Goal: Navigation & Orientation: Find specific page/section

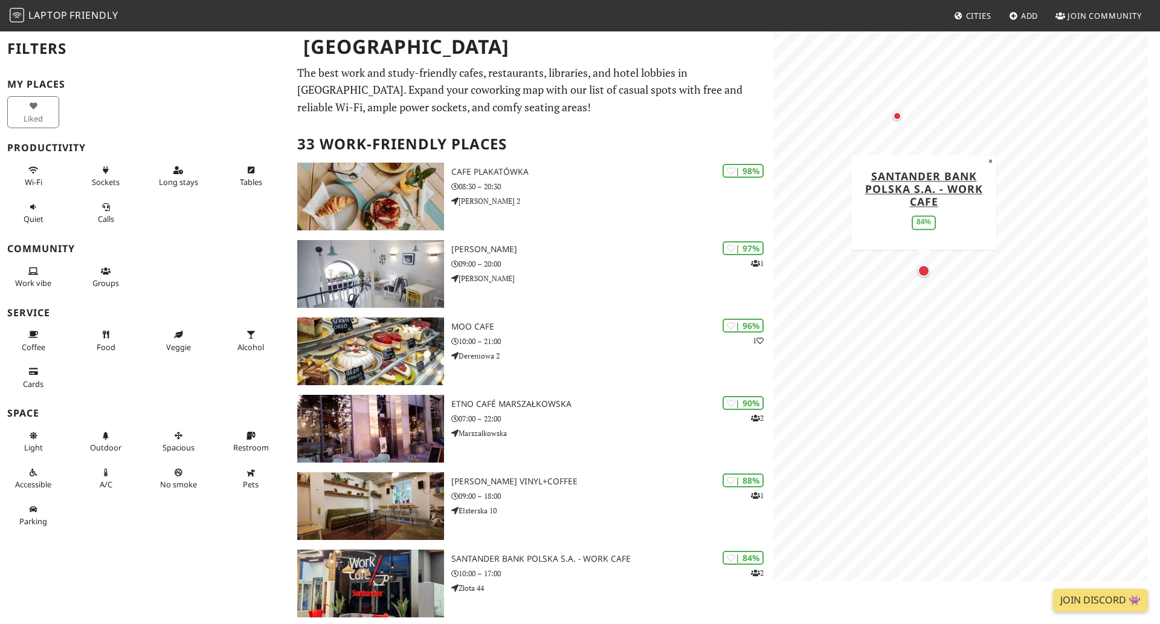
click at [918, 269] on div "Map marker" at bounding box center [924, 271] width 12 height 12
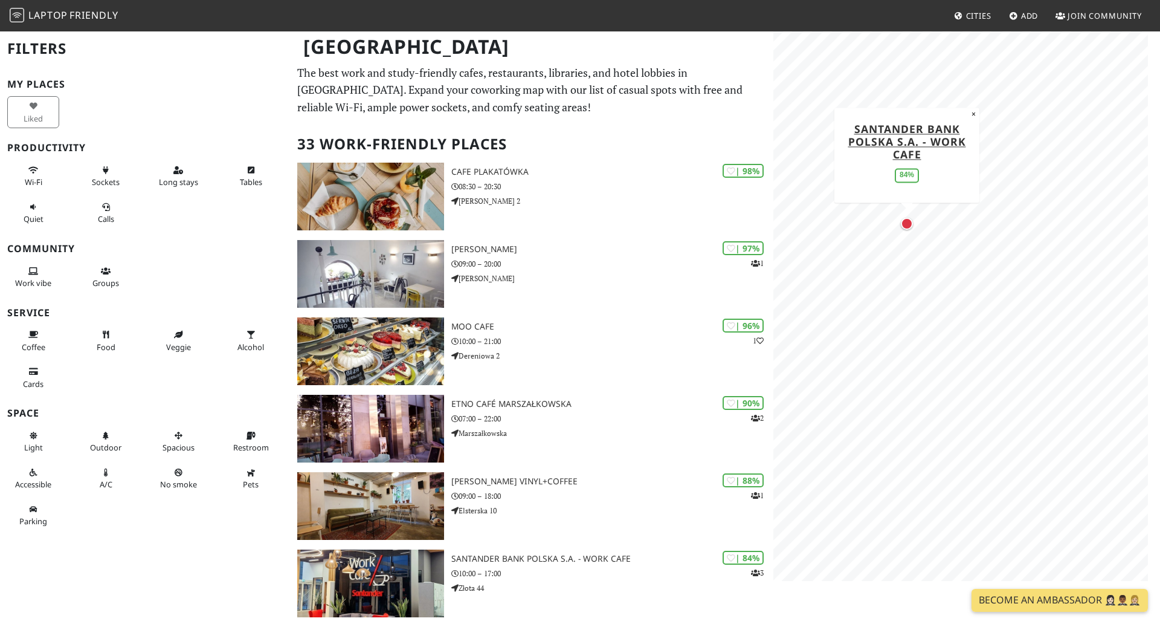
click at [903, 221] on div "Map marker" at bounding box center [907, 224] width 12 height 12
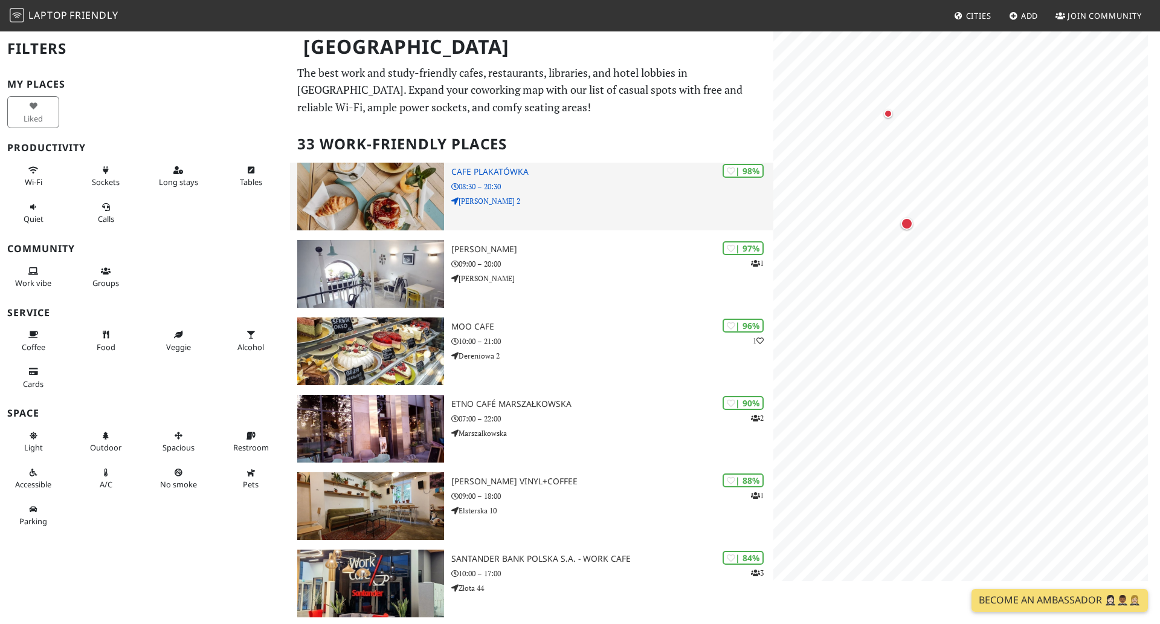
click at [530, 174] on h3 "Cafe Plakatówka" at bounding box center [612, 172] width 322 height 10
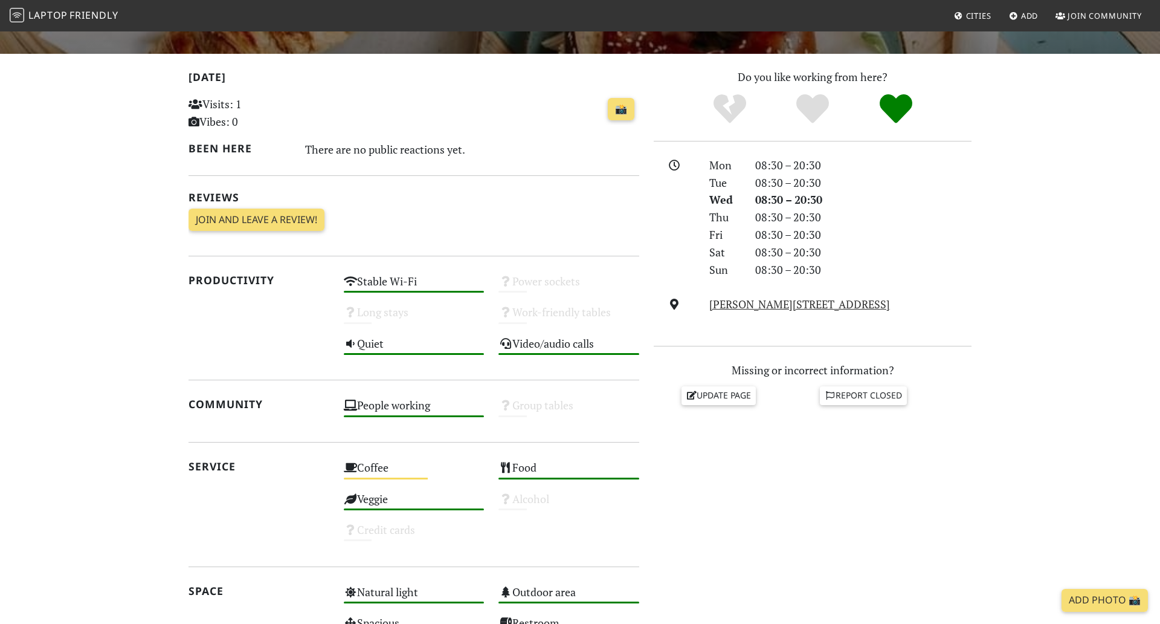
scroll to position [242, 0]
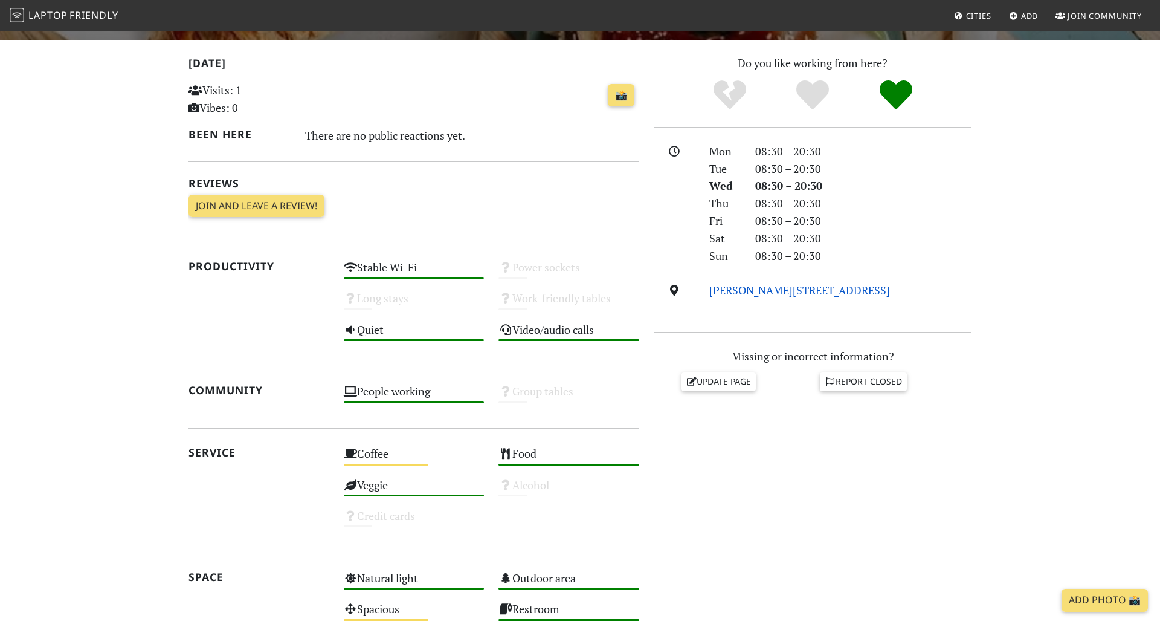
click at [776, 288] on link "Augusta Hlonda 2, 02-972, Warsaw" at bounding box center [799, 290] width 181 height 15
